Goal: Task Accomplishment & Management: Complete application form

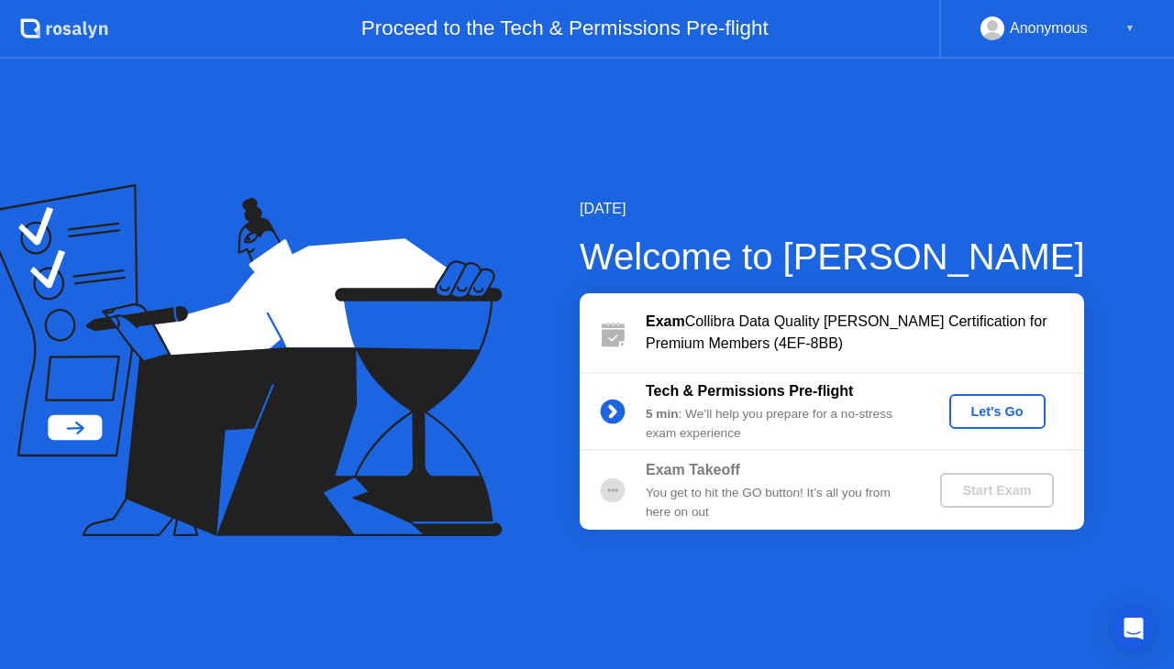
click at [1007, 413] on div "Let's Go" at bounding box center [997, 411] width 82 height 15
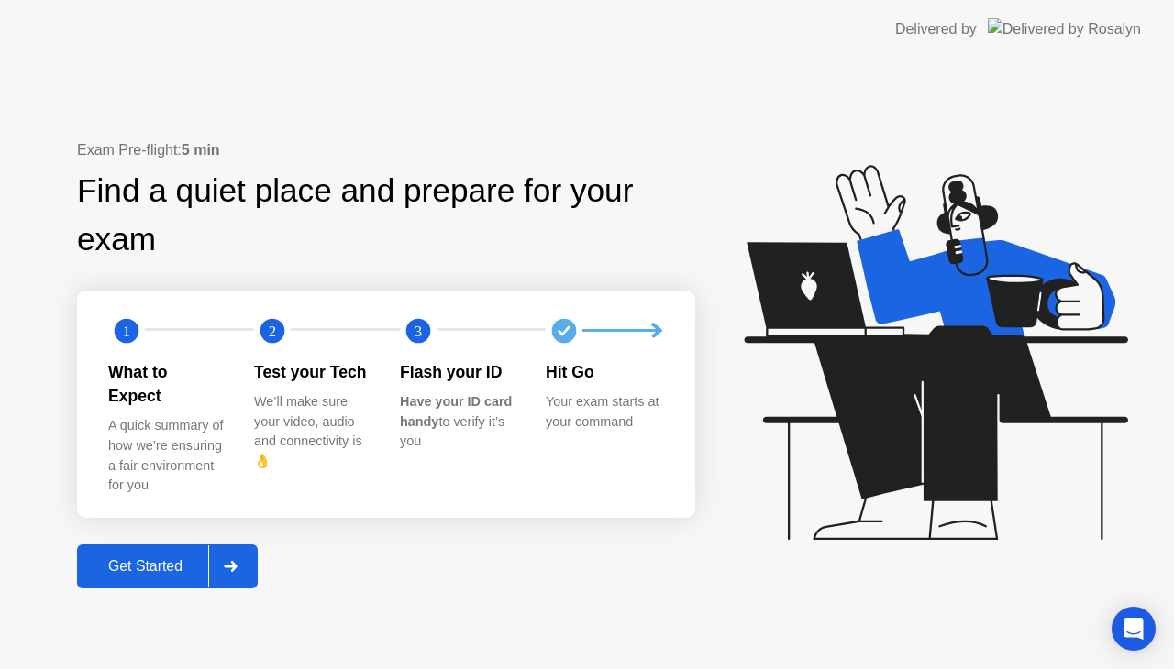
click at [246, 556] on div at bounding box center [230, 567] width 44 height 42
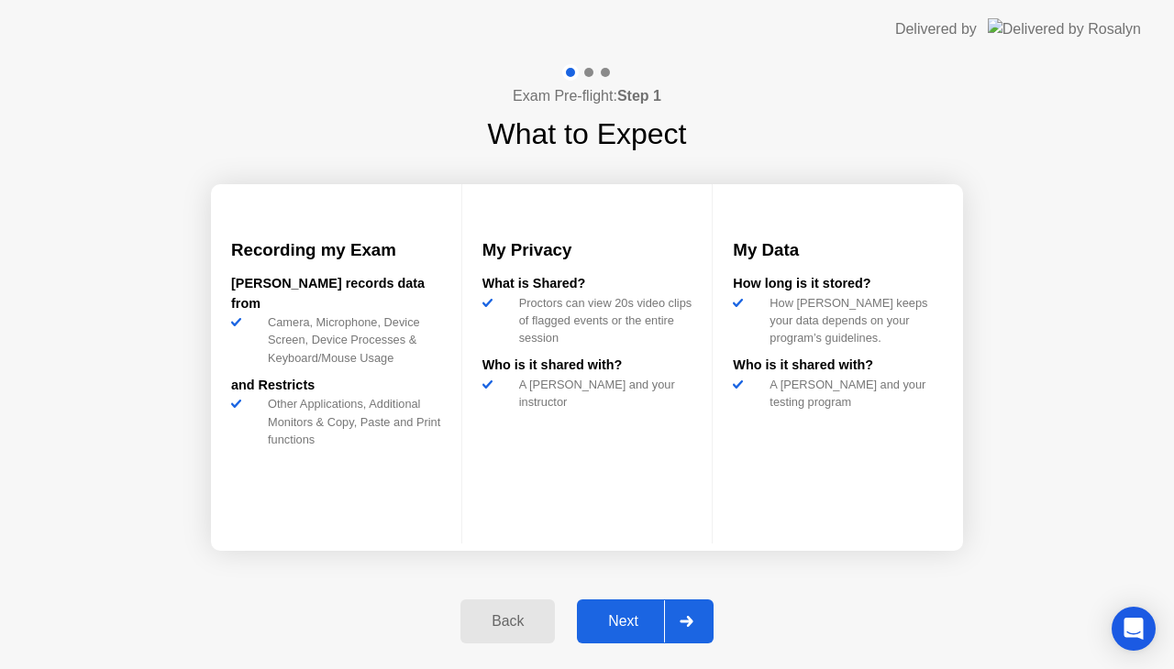
click at [608, 618] on div "Next" at bounding box center [623, 621] width 82 height 17
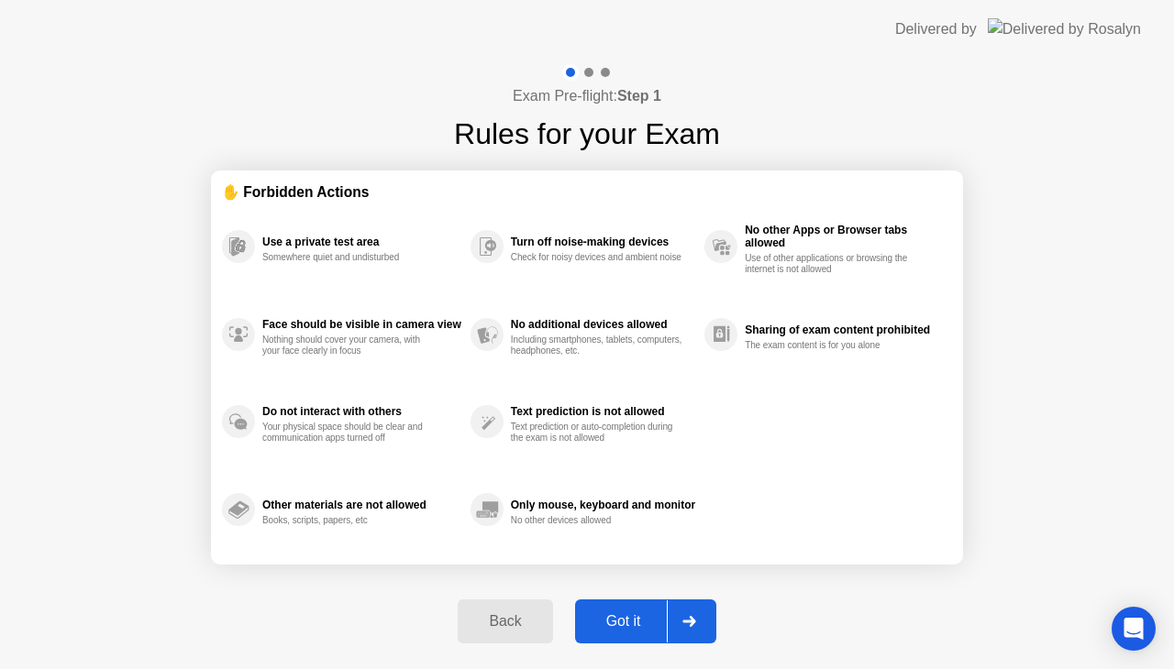
click at [608, 618] on div "Got it" at bounding box center [623, 621] width 86 height 17
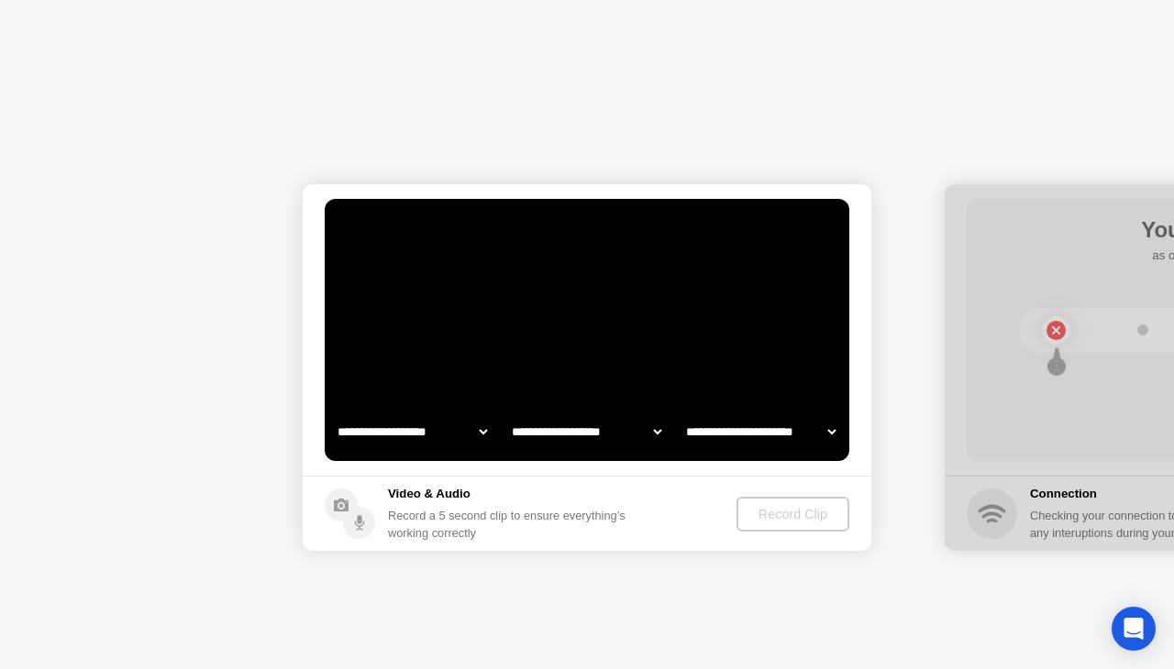
select select "**********"
select select "*******"
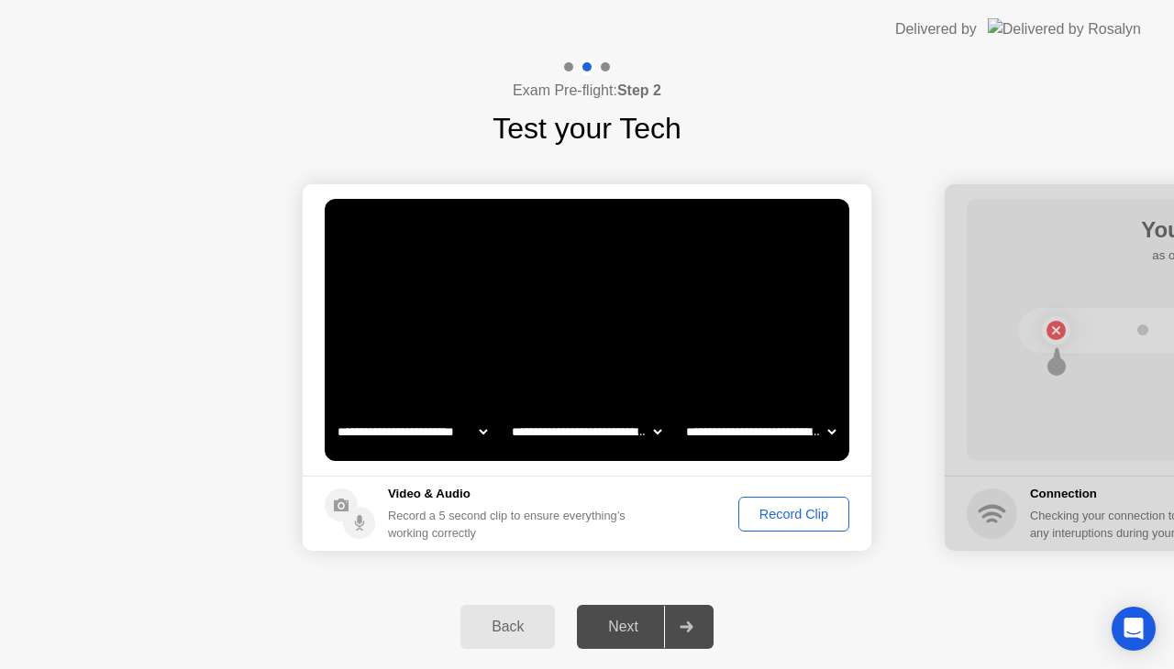
click at [773, 515] on div "Record Clip" at bounding box center [794, 514] width 98 height 15
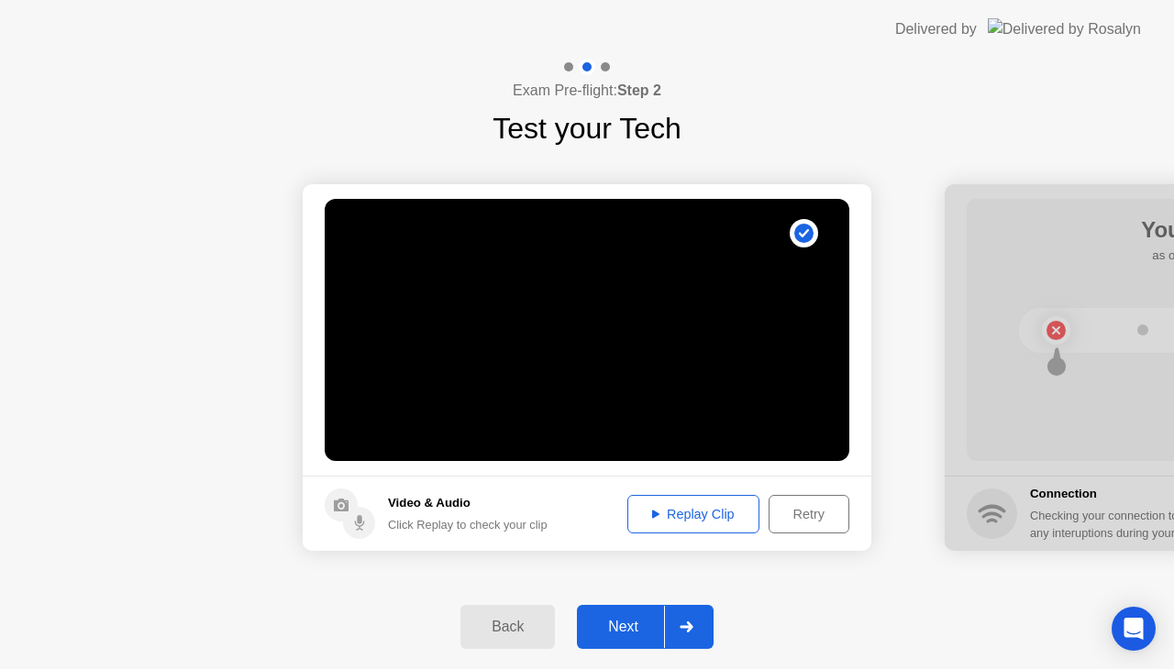
click at [718, 514] on div "Replay Clip" at bounding box center [693, 514] width 119 height 15
click at [625, 631] on div "Next" at bounding box center [623, 627] width 82 height 17
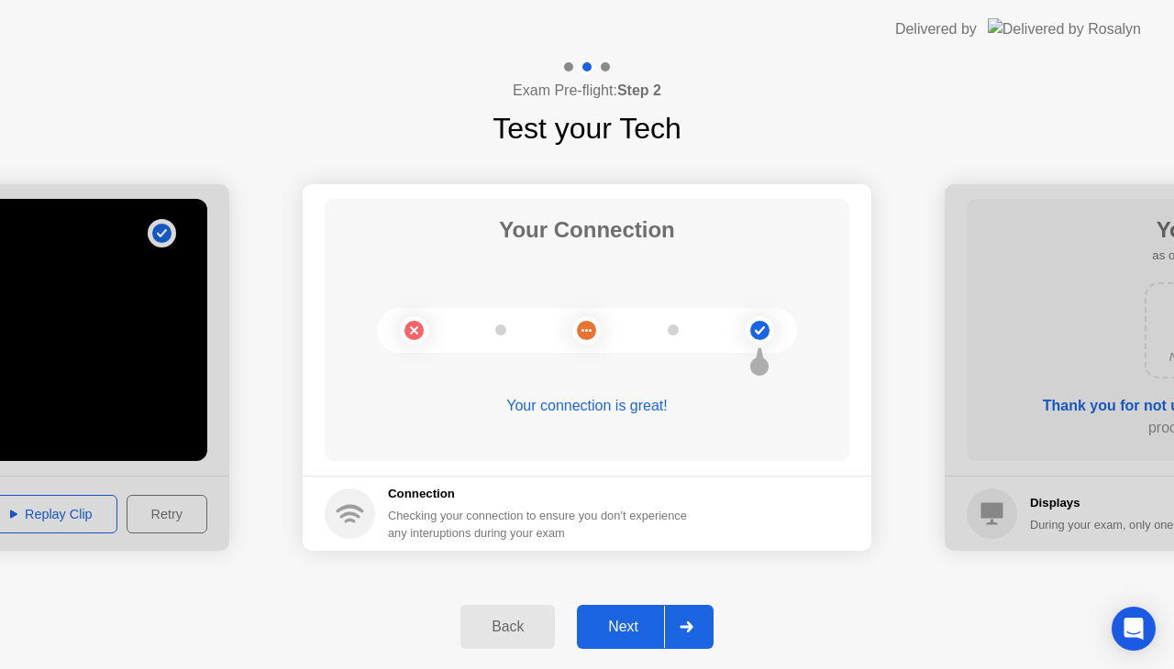
click at [625, 631] on div "Next" at bounding box center [623, 627] width 82 height 17
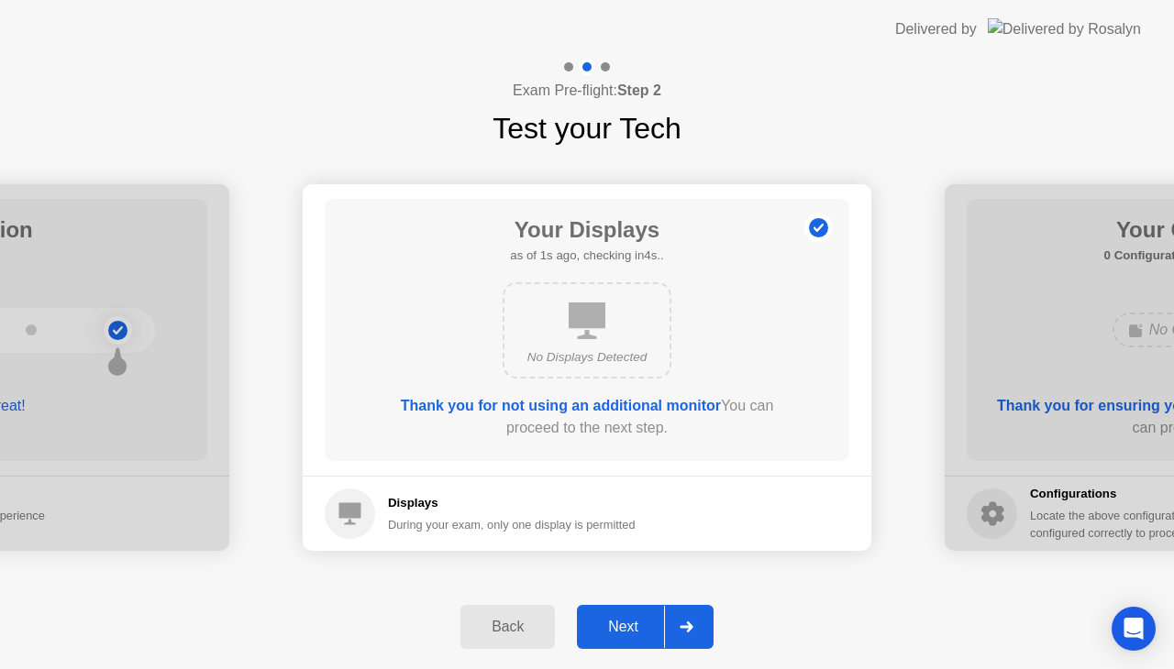
click at [625, 631] on div "Next" at bounding box center [623, 627] width 82 height 17
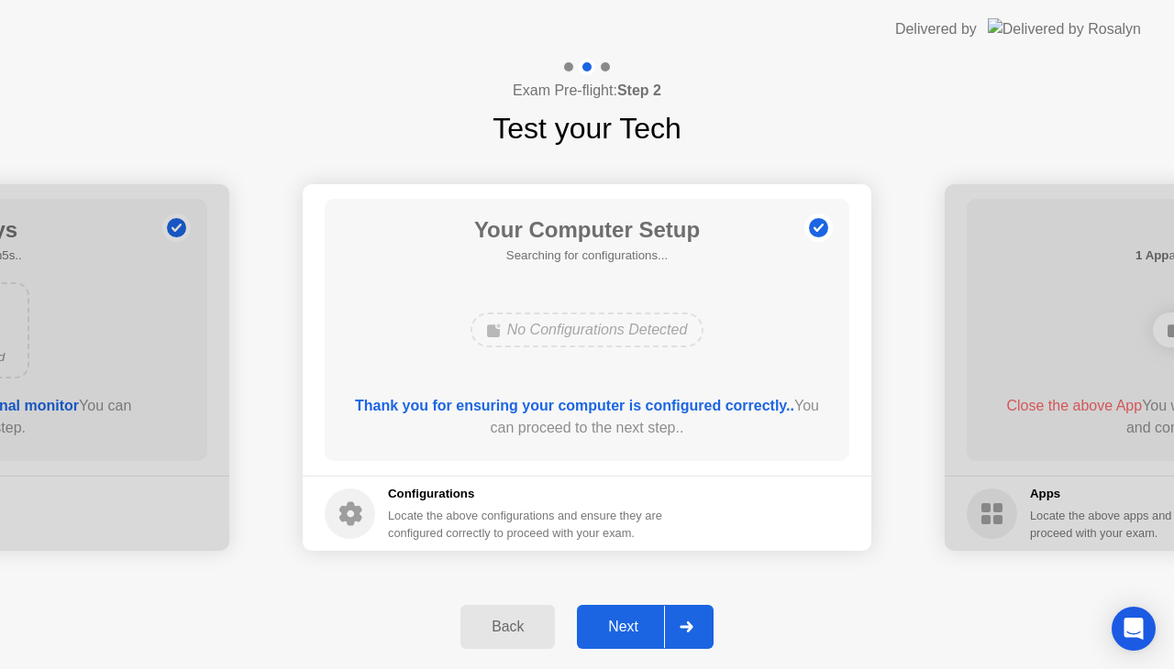
click at [625, 631] on div "Next" at bounding box center [623, 627] width 82 height 17
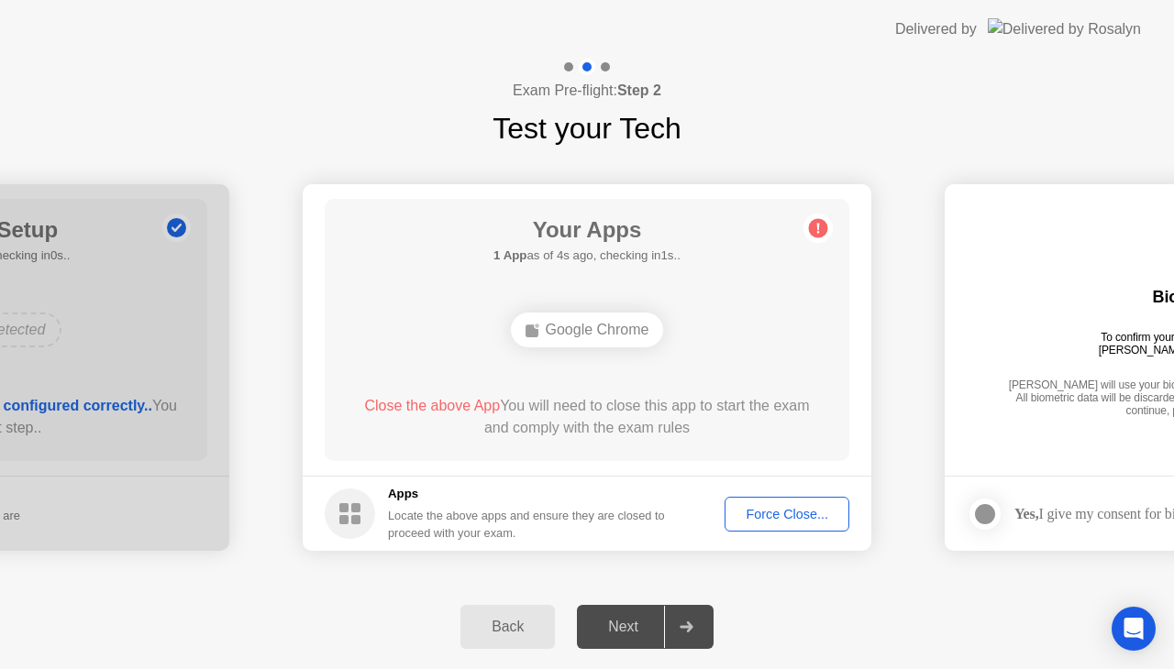
click at [754, 508] on div "Force Close..." at bounding box center [787, 514] width 112 height 15
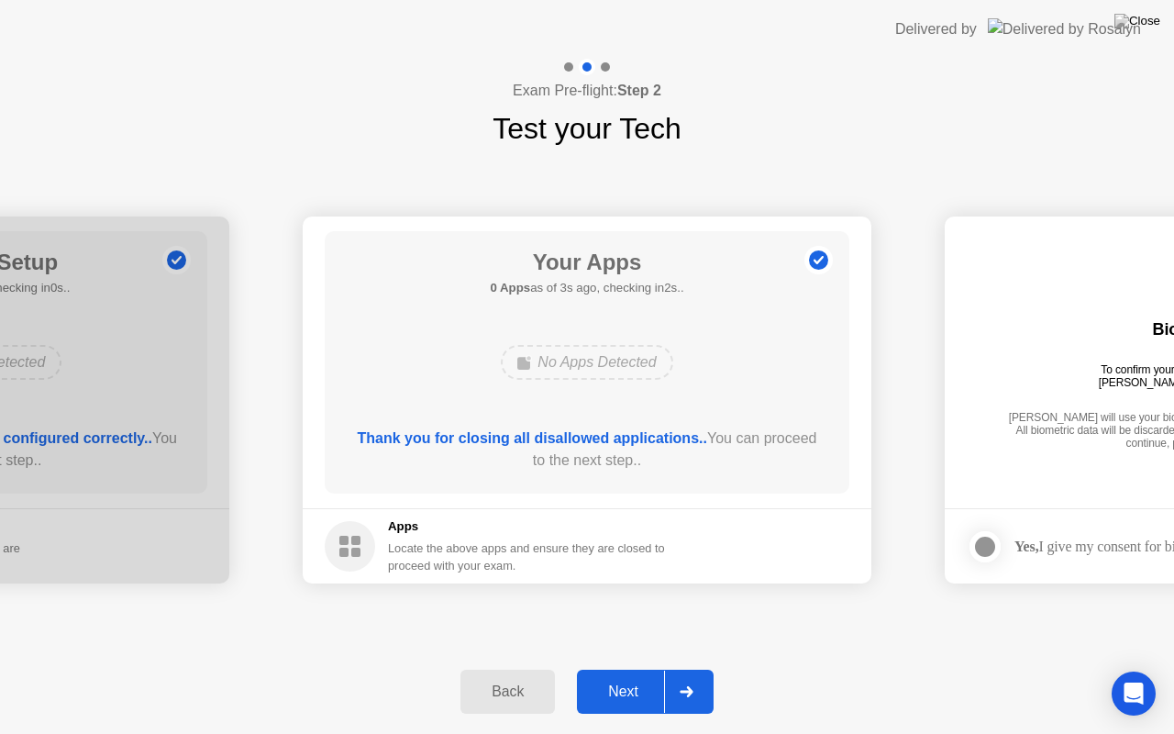
click at [649, 668] on div "Next" at bounding box center [623, 691] width 82 height 17
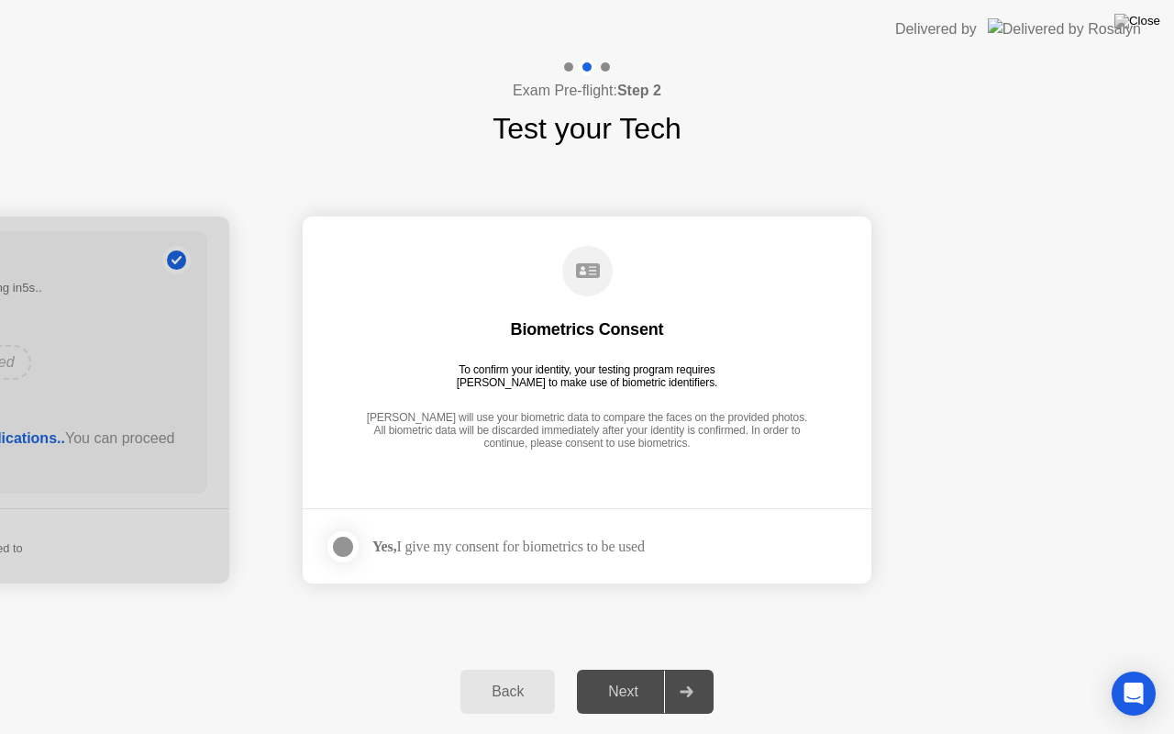
click at [649, 668] on div "Next" at bounding box center [623, 691] width 82 height 17
click at [578, 552] on div "Yes, I give my consent for biometrics to be used" at bounding box center [508, 545] width 272 height 17
click at [457, 439] on div "[PERSON_NAME] will use your biometric data to compare the faces on the provided…" at bounding box center [586, 431] width 451 height 41
click at [354, 546] on div at bounding box center [343, 547] width 22 height 22
click at [629, 668] on div "Next" at bounding box center [623, 691] width 82 height 17
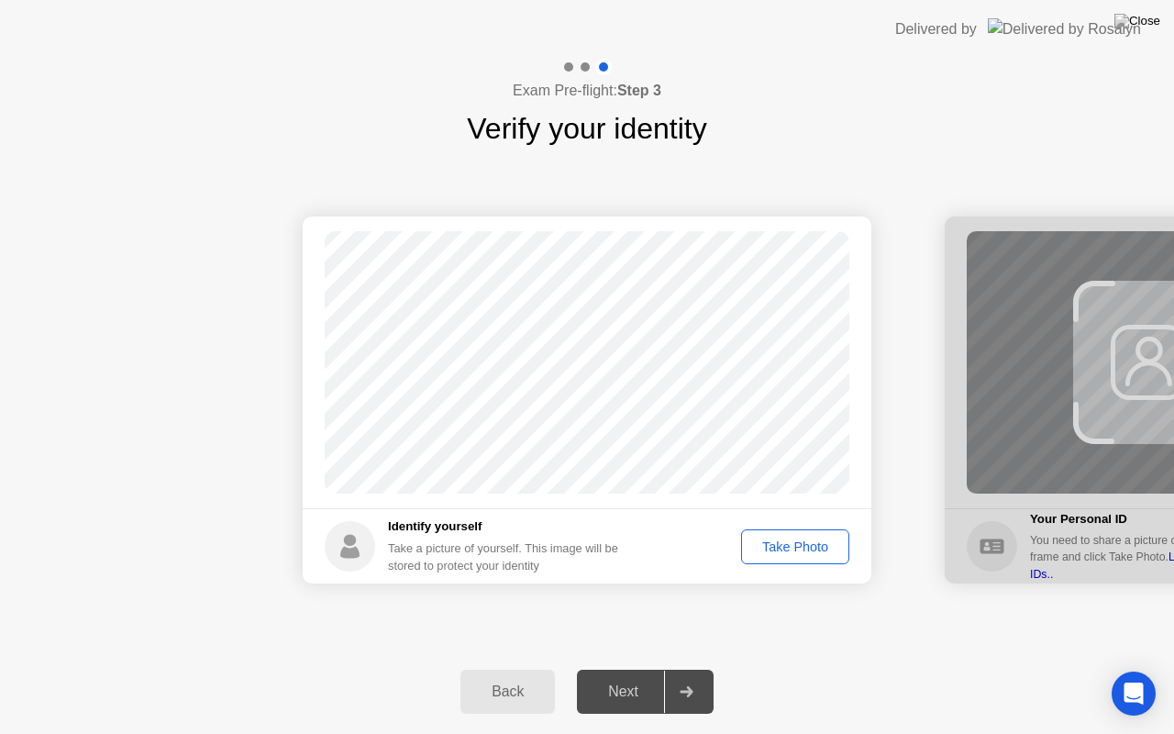
click at [641, 668] on div "Next" at bounding box center [623, 691] width 82 height 17
click at [768, 544] on div "Take Photo" at bounding box center [794, 546] width 95 height 15
click at [618, 668] on button "Next" at bounding box center [645, 691] width 137 height 44
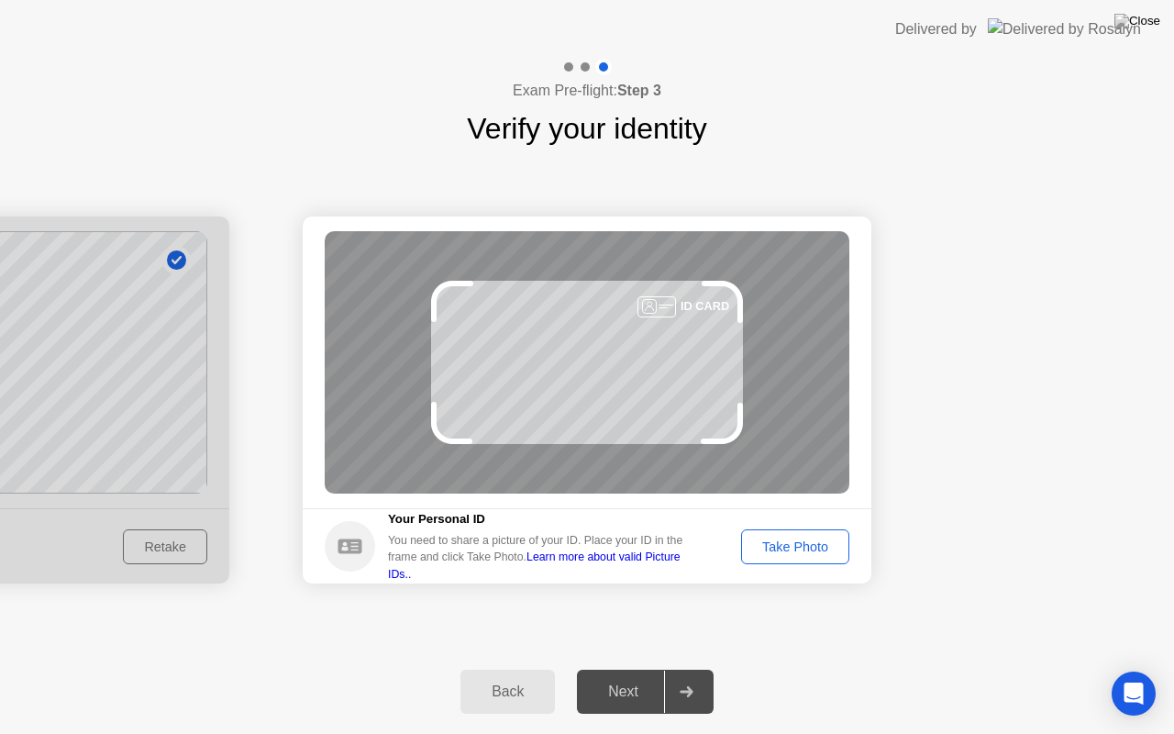
click at [796, 539] on div "Take Photo" at bounding box center [794, 546] width 95 height 15
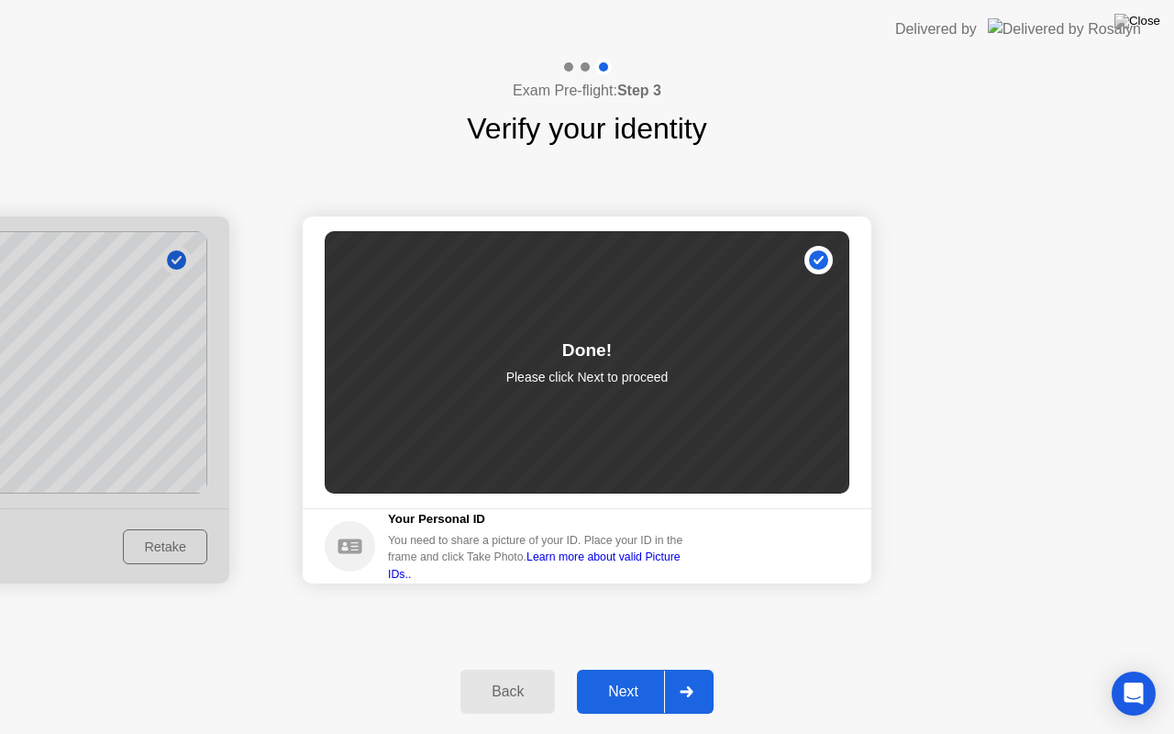
click at [639, 668] on div "Next" at bounding box center [623, 691] width 82 height 17
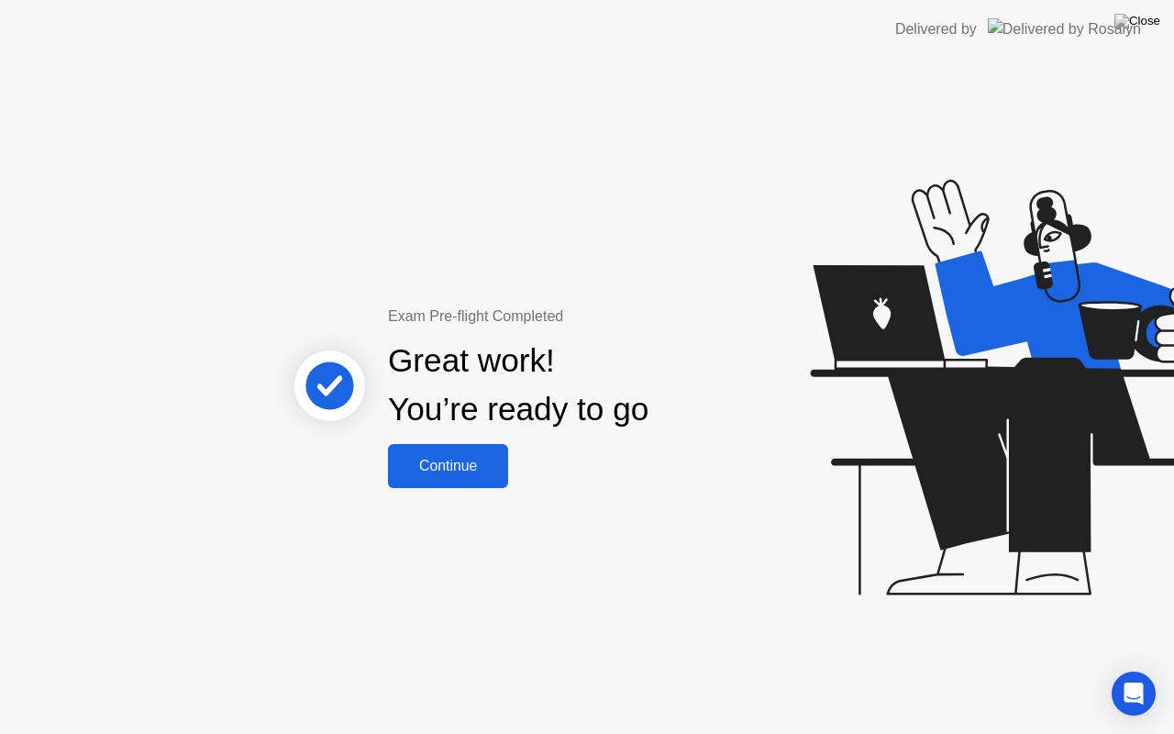
click at [479, 462] on div "Continue" at bounding box center [447, 466] width 109 height 17
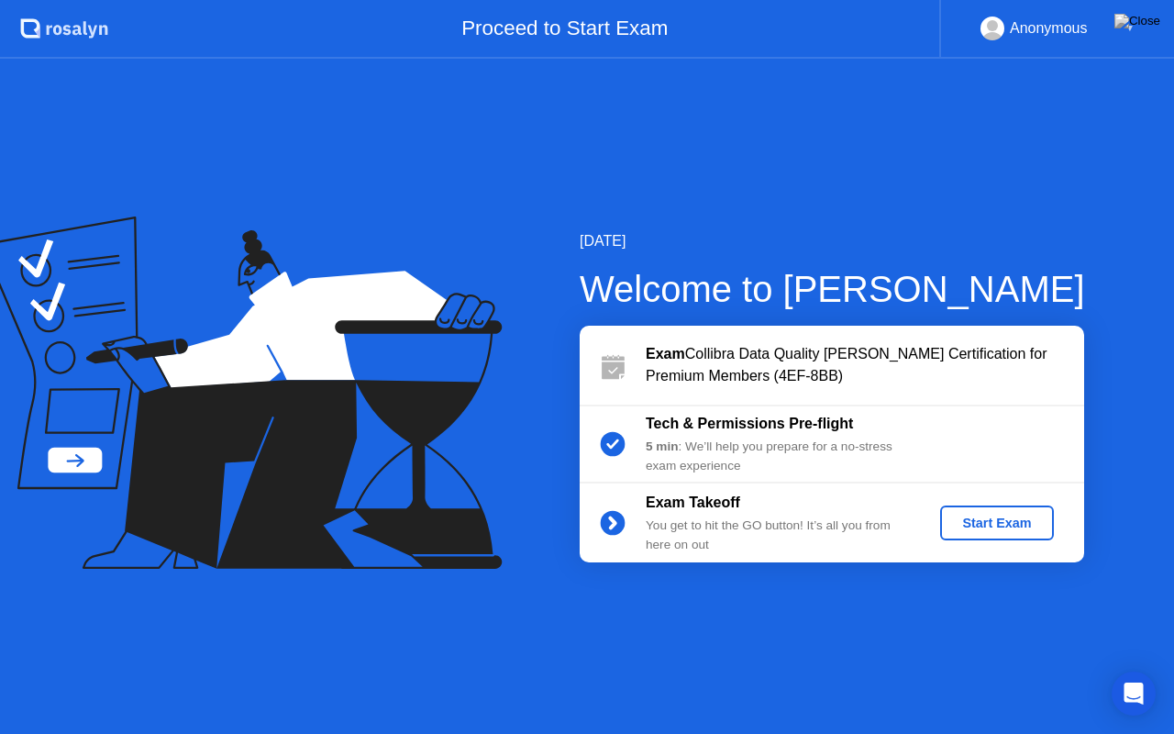
click at [961, 519] on div "Start Exam" at bounding box center [996, 522] width 98 height 15
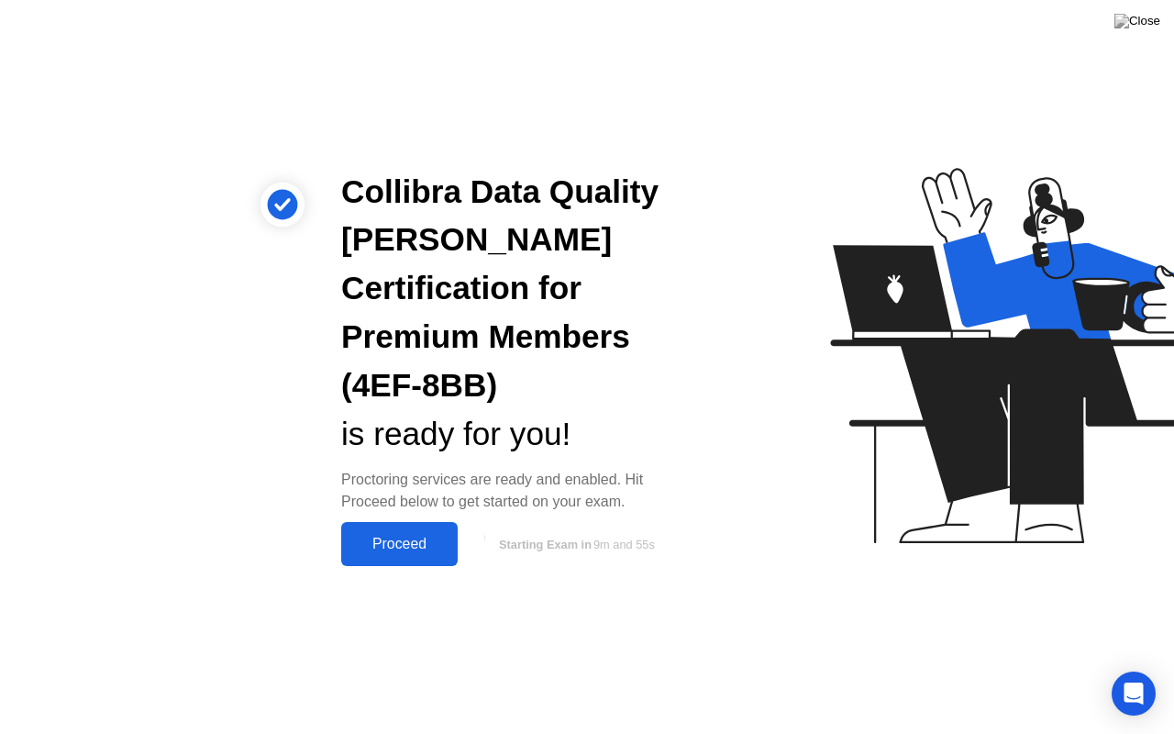
click at [426, 536] on div "Proceed" at bounding box center [399, 544] width 105 height 17
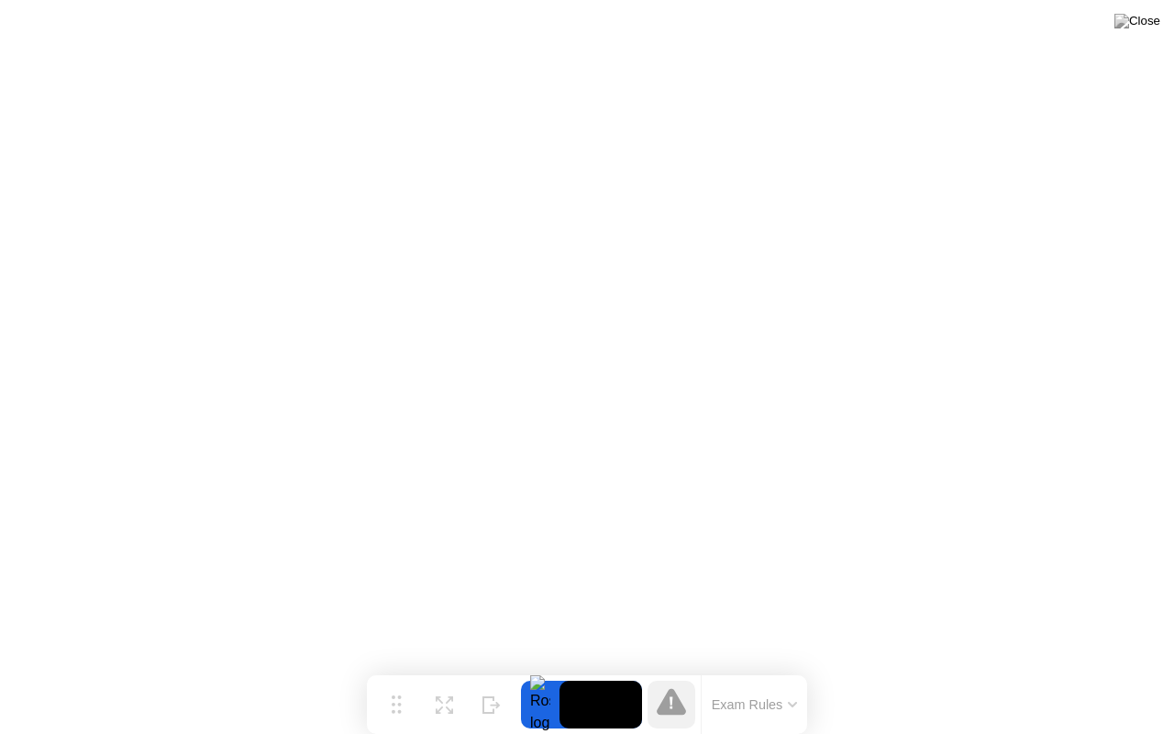
click at [788, 668] on button "Exam Rules" at bounding box center [754, 704] width 97 height 17
